Goal: Task Accomplishment & Management: Complete application form

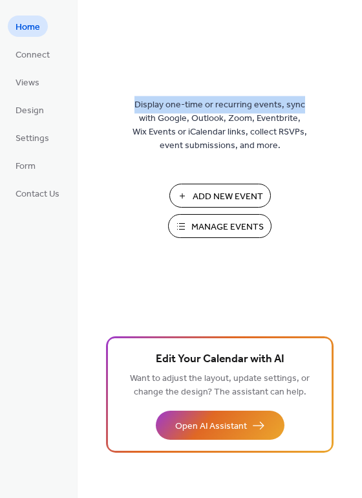
drag, startPoint x: 358, startPoint y: 76, endPoint x: 358, endPoint y: 97, distance: 20.7
click at [358, 98] on div "Display one-time or recurring events, sync with Google, Outlook, Zoom, Eventbri…" at bounding box center [220, 270] width 285 height 456
click at [224, 228] on span "Manage Events" at bounding box center [227, 228] width 72 height 14
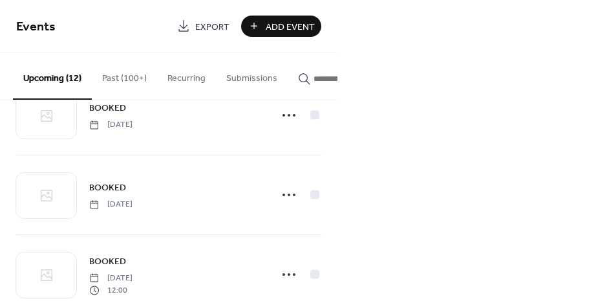
scroll to position [792, 0]
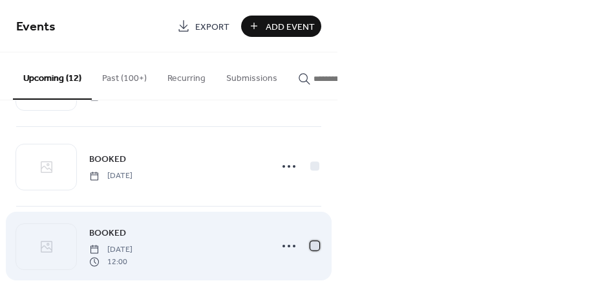
click at [312, 246] on div at bounding box center [314, 245] width 9 height 9
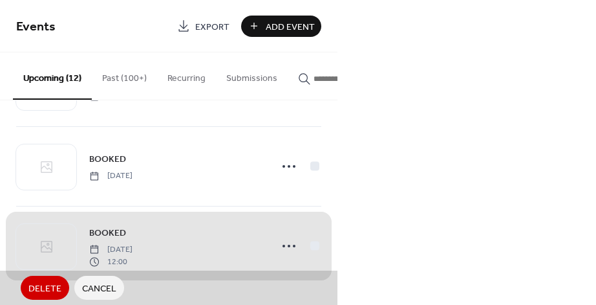
click at [100, 285] on span "Cancel" at bounding box center [99, 289] width 34 height 14
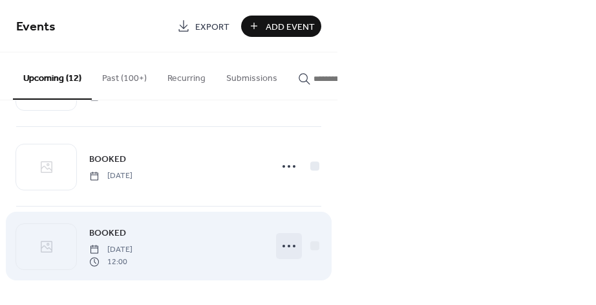
click at [281, 245] on icon at bounding box center [289, 245] width 21 height 21
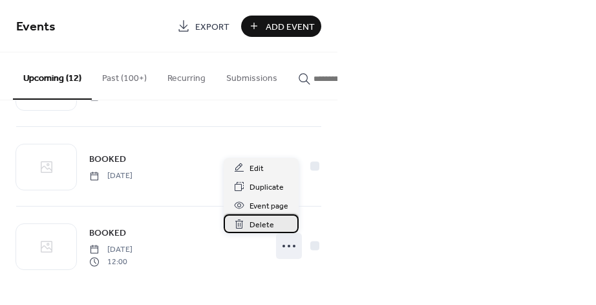
click at [255, 223] on span "Delete" at bounding box center [262, 225] width 25 height 14
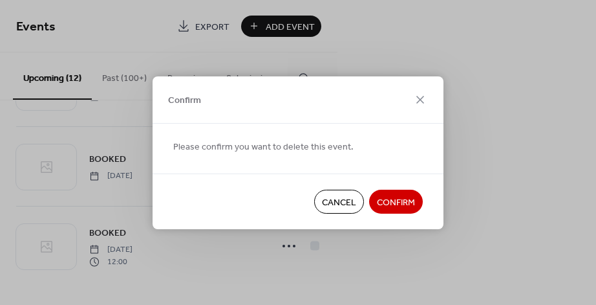
click at [387, 198] on span "Confirm" at bounding box center [396, 202] width 38 height 14
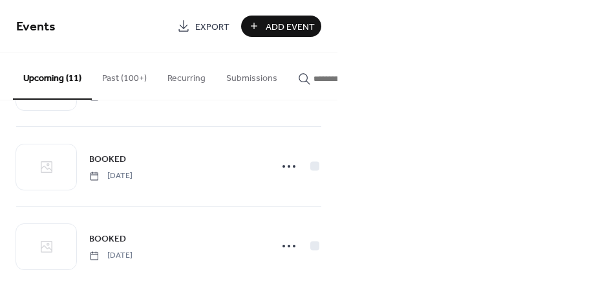
scroll to position [713, 0]
click at [56, 78] on button "Upcoming (11)" at bounding box center [52, 75] width 79 height 47
drag, startPoint x: 527, startPoint y: 123, endPoint x: 338, endPoint y: 235, distance: 219.5
click at [330, 238] on div "Events Export Add Event Upcoming (11) Past (100+) Recurring Submissions BOOKED …" at bounding box center [298, 152] width 596 height 305
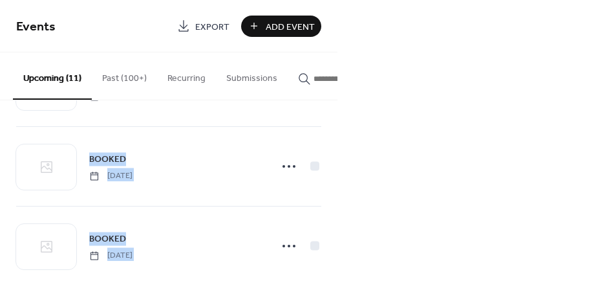
click at [52, 78] on button "Upcoming (11)" at bounding box center [52, 75] width 79 height 47
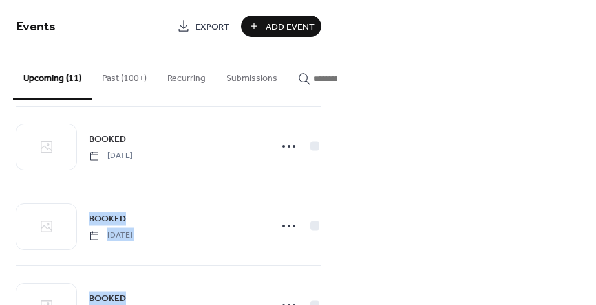
scroll to position [713, 0]
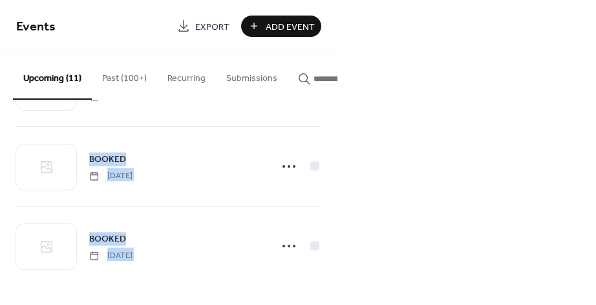
click at [274, 27] on span "Add Event" at bounding box center [290, 27] width 49 height 14
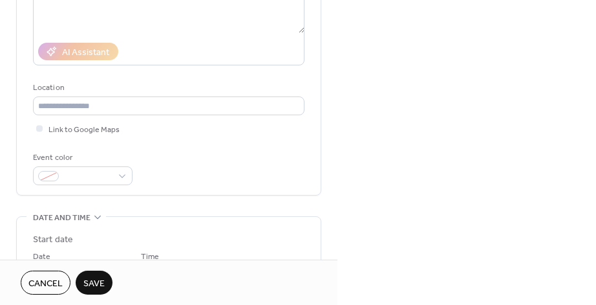
scroll to position [200, 0]
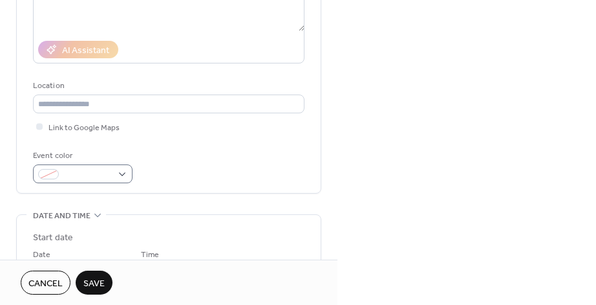
type input "******"
click at [122, 174] on div at bounding box center [83, 173] width 100 height 19
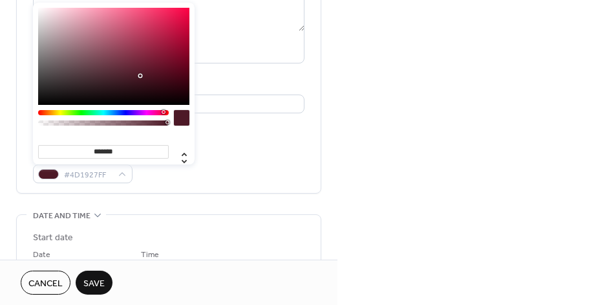
click at [163, 112] on div at bounding box center [103, 112] width 131 height 5
click at [148, 113] on div at bounding box center [103, 112] width 131 height 5
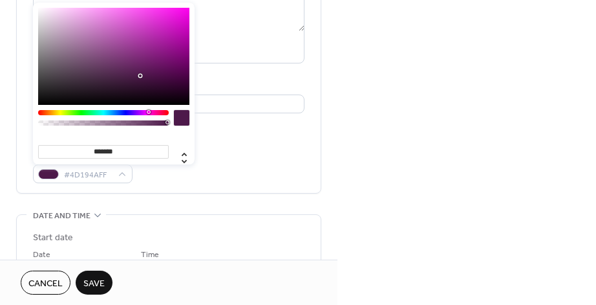
type input "*******"
click at [174, 15] on div at bounding box center [113, 56] width 151 height 97
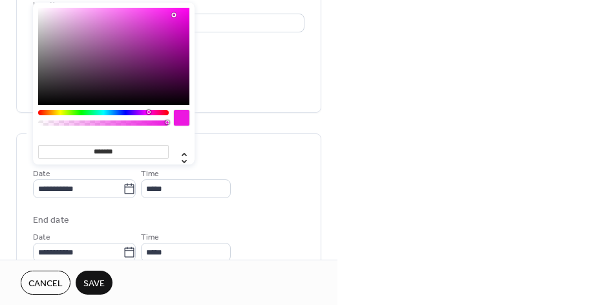
scroll to position [279, 0]
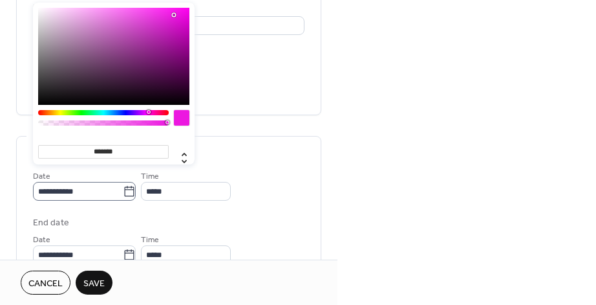
click at [134, 193] on icon at bounding box center [129, 191] width 13 height 13
click at [123, 193] on input "**********" at bounding box center [78, 191] width 90 height 19
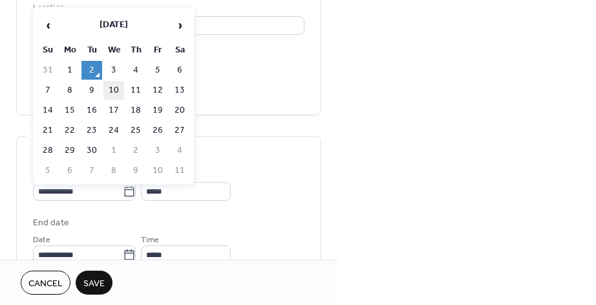
click at [115, 90] on td "10" at bounding box center [113, 90] width 21 height 19
type input "**********"
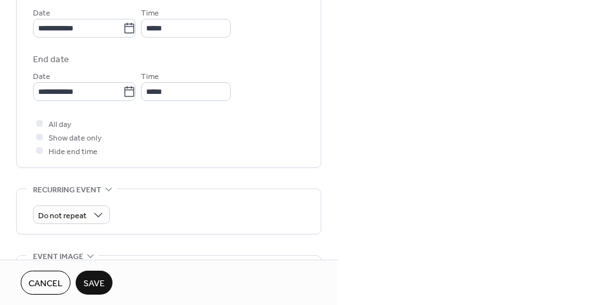
scroll to position [444, 0]
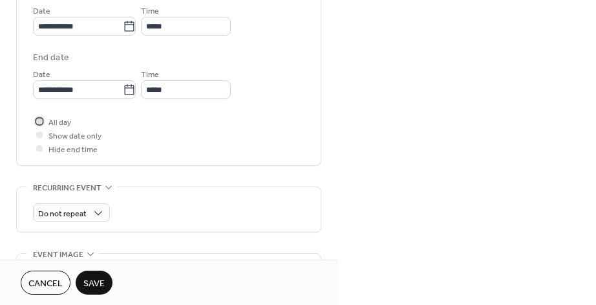
click at [40, 119] on div at bounding box center [39, 121] width 6 height 6
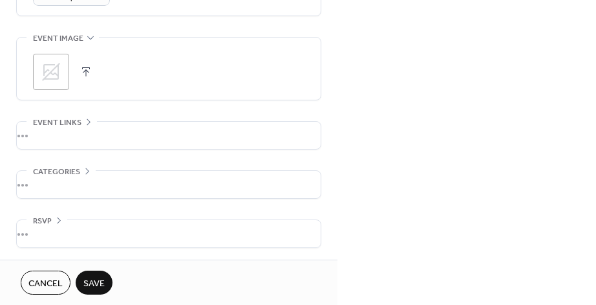
scroll to position [661, 0]
click at [97, 284] on span "Save" at bounding box center [93, 284] width 21 height 14
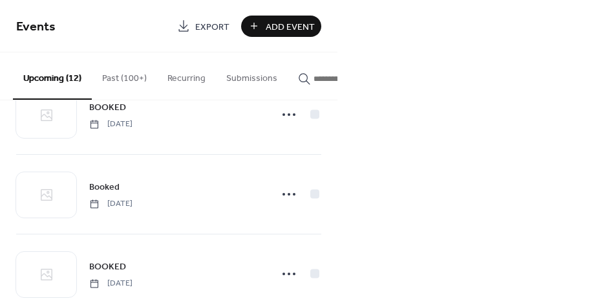
scroll to position [360, 0]
